Goal: Check status: Check status

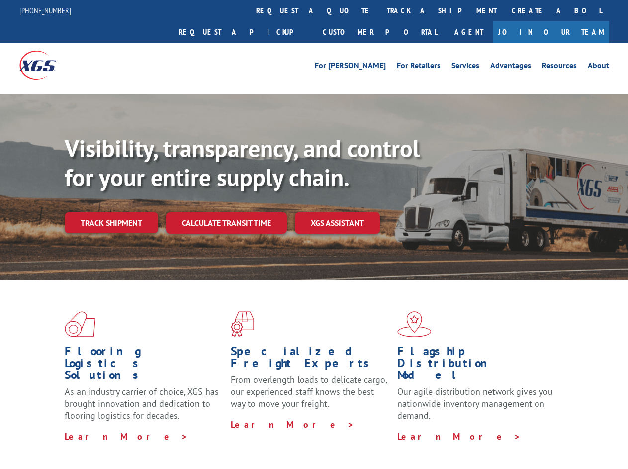
click at [314, 234] on div "Visibility, transparency, and control for your entire supply chain. Track shipm…" at bounding box center [347, 203] width 564 height 139
click at [380, 10] on link "track a shipment" at bounding box center [442, 10] width 125 height 21
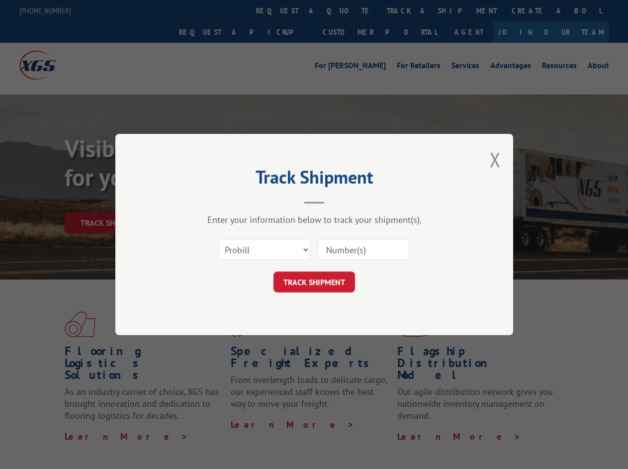
click at [347, 10] on div "Track Shipment Enter your information below to track your shipment(s). Select c…" at bounding box center [314, 234] width 628 height 469
click at [409, 10] on div "Track Shipment Enter your information below to track your shipment(s). Select c…" at bounding box center [314, 234] width 628 height 469
click at [111, 201] on div "Track Shipment Enter your information below to track your shipment(s). Select c…" at bounding box center [314, 234] width 628 height 469
click at [226, 201] on header "Track Shipment" at bounding box center [314, 187] width 298 height 34
click at [338, 201] on header "Track Shipment" at bounding box center [314, 187] width 298 height 34
